Goal: Information Seeking & Learning: Learn about a topic

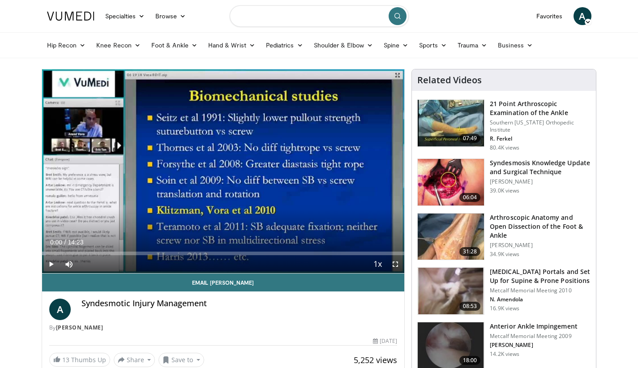
click at [252, 19] on input "Search topics, interventions" at bounding box center [319, 15] width 179 height 21
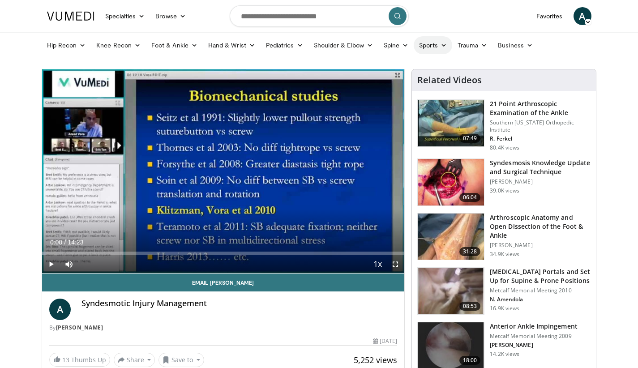
click at [443, 44] on icon at bounding box center [444, 45] width 6 height 6
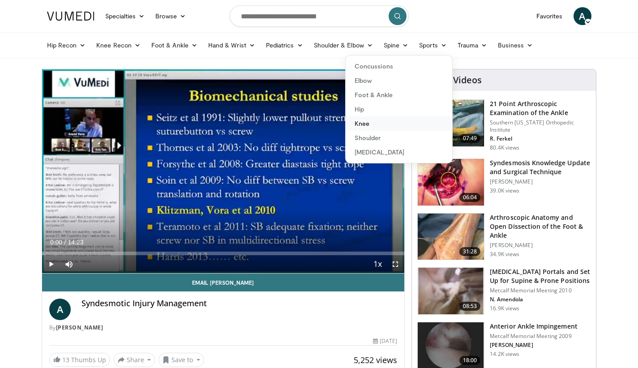
click at [364, 125] on link "Knee" at bounding box center [399, 123] width 107 height 14
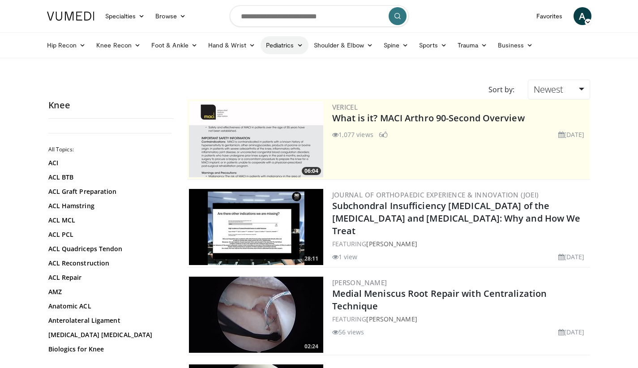
click at [299, 46] on icon at bounding box center [300, 45] width 6 height 6
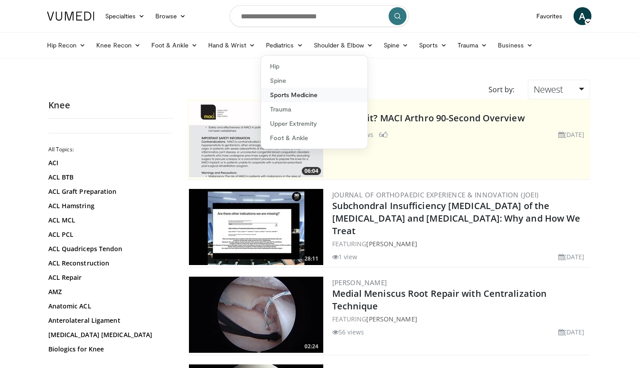
click at [291, 98] on link "Sports Medicine" at bounding box center [314, 95] width 107 height 14
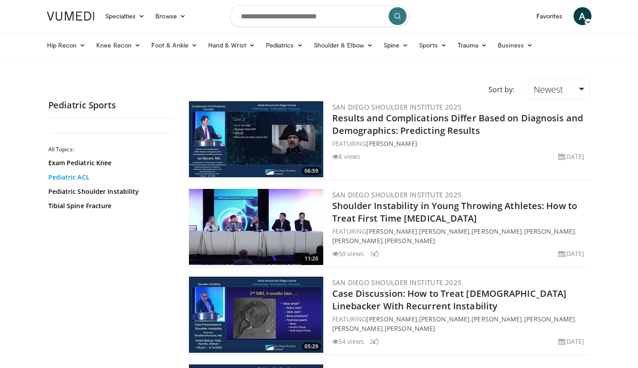
click at [78, 177] on link "Pediatric ACL" at bounding box center [108, 177] width 121 height 9
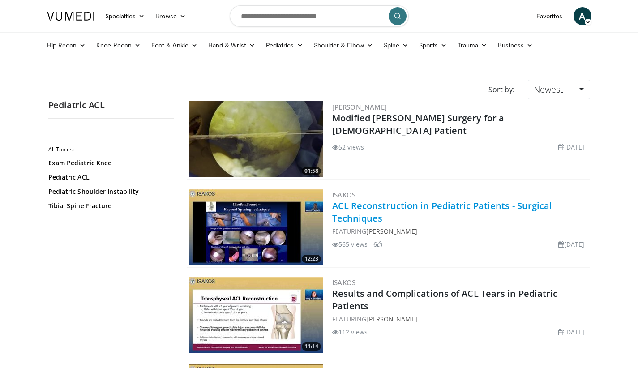
click at [390, 209] on link "ACL Reconstruction in Pediatric Patients - Surgical Techniques" at bounding box center [442, 212] width 220 height 25
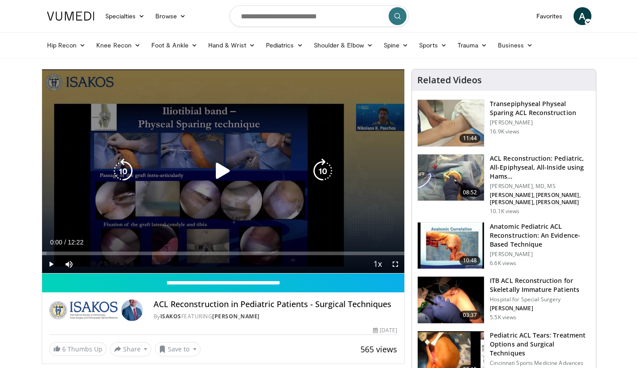
click at [223, 172] on icon "Video Player" at bounding box center [223, 171] width 25 height 25
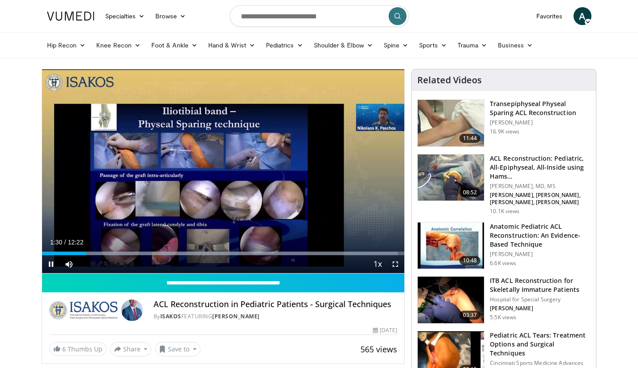
click at [397, 264] on span "Video Player" at bounding box center [396, 264] width 18 height 18
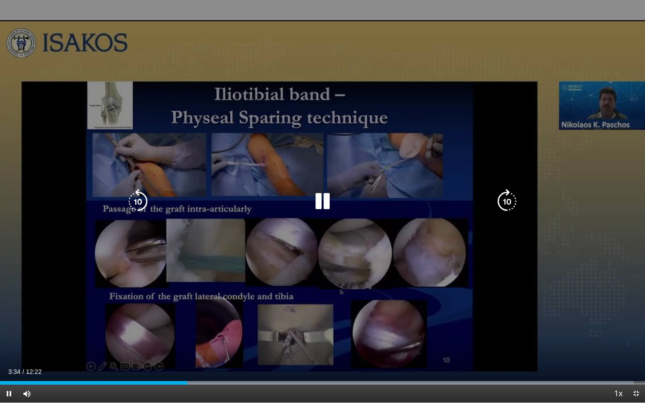
click at [324, 204] on icon "Video Player" at bounding box center [322, 201] width 25 height 25
click at [313, 197] on icon "Video Player" at bounding box center [322, 201] width 25 height 25
click at [318, 202] on icon "Video Player" at bounding box center [322, 201] width 25 height 25
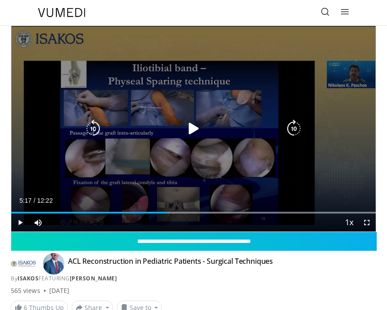
click at [193, 129] on icon "Video Player" at bounding box center [194, 129] width 18 height 18
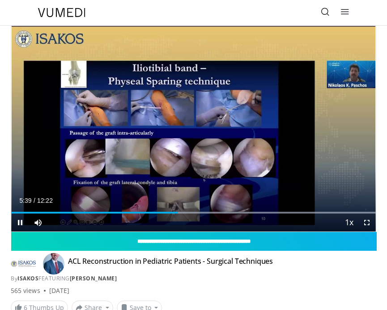
click at [23, 221] on span "Video Player" at bounding box center [20, 222] width 18 height 18
click at [20, 221] on span "Video Player" at bounding box center [20, 222] width 18 height 18
click at [365, 221] on span "Video Player" at bounding box center [367, 222] width 18 height 18
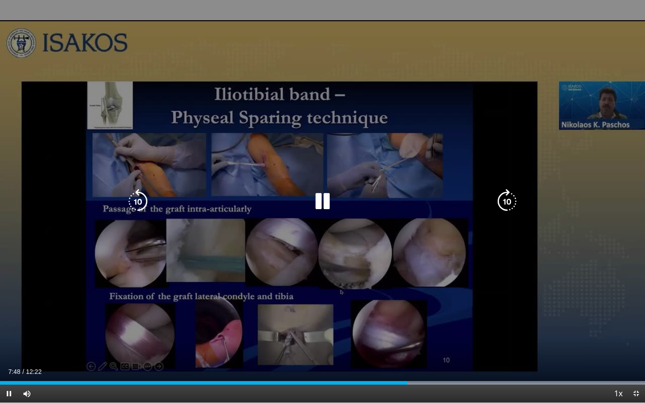
click at [328, 202] on icon "Video Player" at bounding box center [322, 201] width 25 height 25
click at [325, 200] on icon "Video Player" at bounding box center [322, 201] width 25 height 25
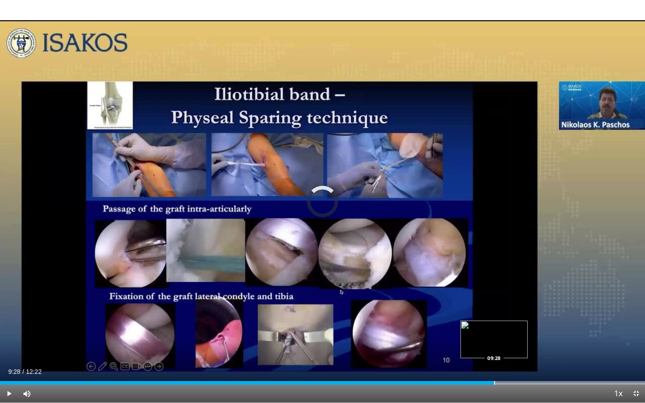
click at [494, 374] on div "Progress Bar" at bounding box center [494, 383] width 1 height 4
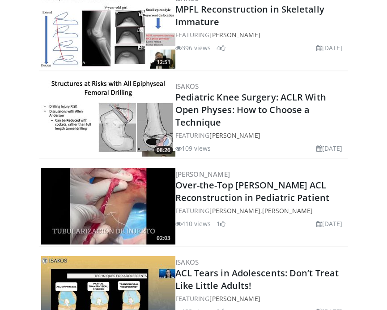
scroll to position [1294, 0]
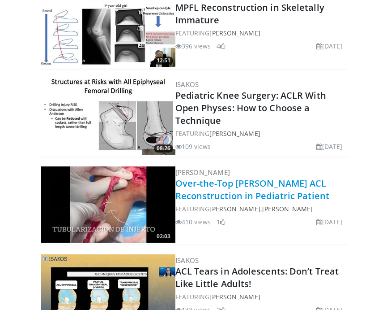
click at [210, 183] on link "Over-the-Top Micheli ACL Reconstruction in Pediatric Patient" at bounding box center [253, 189] width 155 height 25
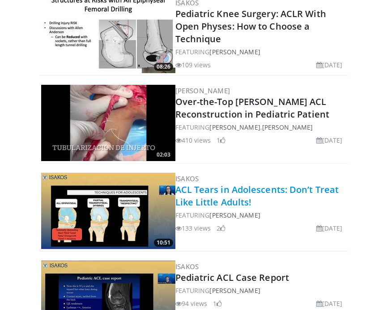
scroll to position [1377, 0]
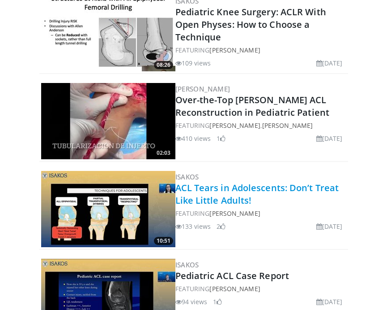
click at [209, 190] on link "ACL Tears in Adolescents: Don’t Treat Like Little Adults!" at bounding box center [258, 193] width 164 height 25
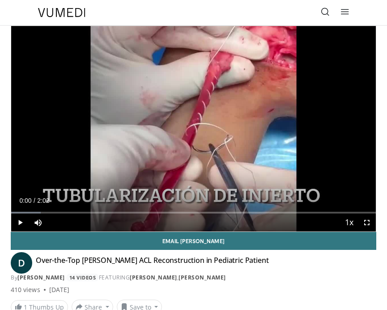
click at [20, 224] on span "Video Player" at bounding box center [20, 222] width 18 height 18
click at [364, 222] on span "Video Player" at bounding box center [367, 222] width 18 height 18
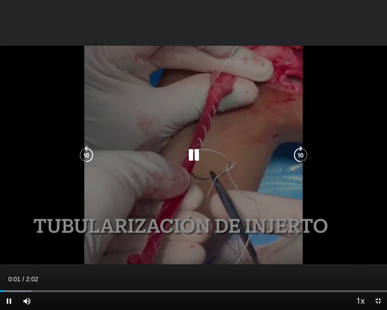
scroll to position [388, 0]
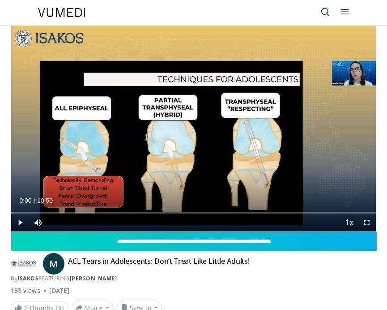
click at [23, 225] on span "Video Player" at bounding box center [20, 222] width 18 height 18
click at [370, 223] on span "Video Player" at bounding box center [367, 222] width 18 height 18
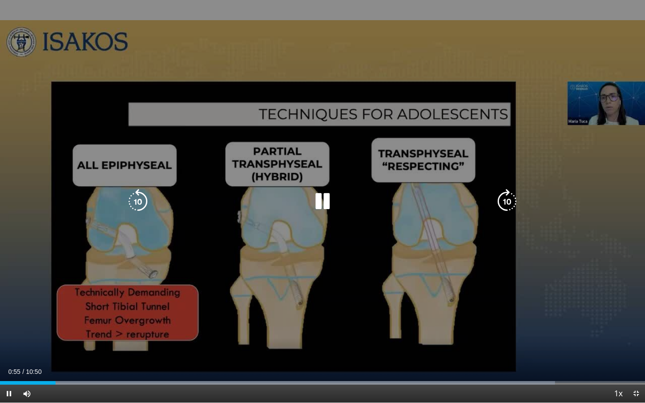
click at [323, 199] on icon "Video Player" at bounding box center [322, 201] width 25 height 25
click at [316, 205] on icon "Video Player" at bounding box center [322, 201] width 25 height 25
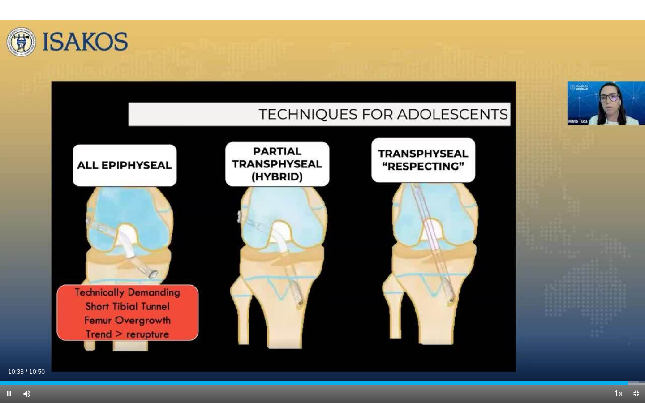
click at [387, 309] on span "Video Player" at bounding box center [636, 394] width 18 height 18
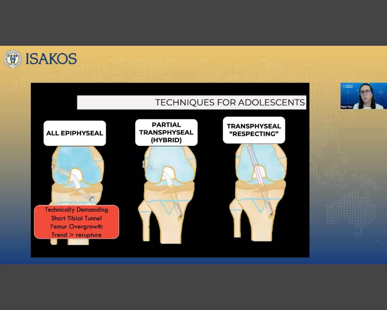
scroll to position [242, 0]
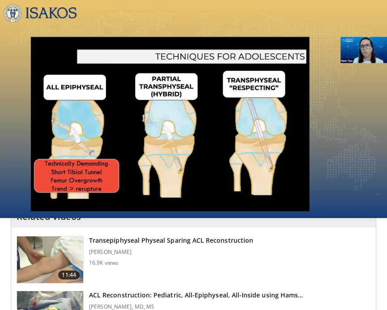
click at [190, 241] on h3 "Transepiphyseal Physeal Sparing ACL Reconstruction" at bounding box center [171, 240] width 164 height 9
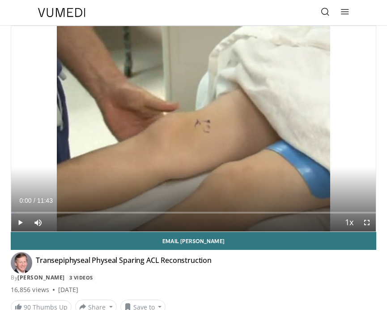
click at [17, 223] on span "Video Player" at bounding box center [20, 222] width 18 height 18
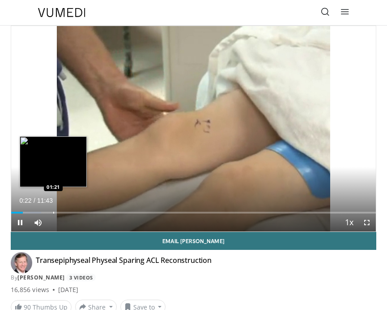
click at [53, 213] on div "Loaded : 8.16% 00:22 01:21" at bounding box center [193, 212] width 365 height 2
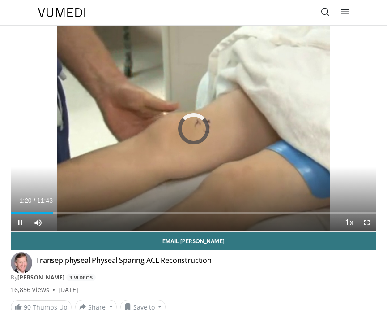
click at [368, 223] on span "Video Player" at bounding box center [367, 222] width 18 height 18
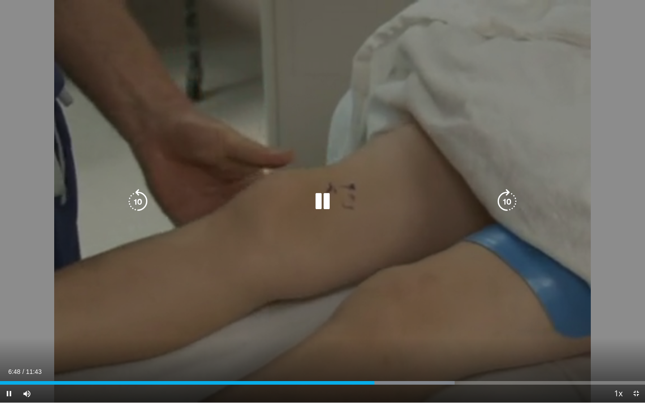
click at [324, 206] on icon "Video Player" at bounding box center [322, 201] width 25 height 25
click at [324, 201] on icon "Video Player" at bounding box center [322, 201] width 25 height 25
click at [320, 206] on icon "Video Player" at bounding box center [322, 201] width 25 height 25
